Goal: Book appointment/travel/reservation

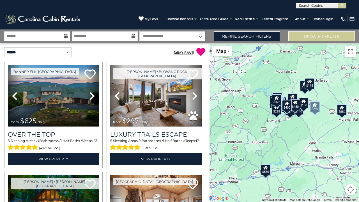
click at [181, 52] on link "( 0 ) MY FAVS" at bounding box center [183, 52] width 20 height 4
